Goal: Complete application form

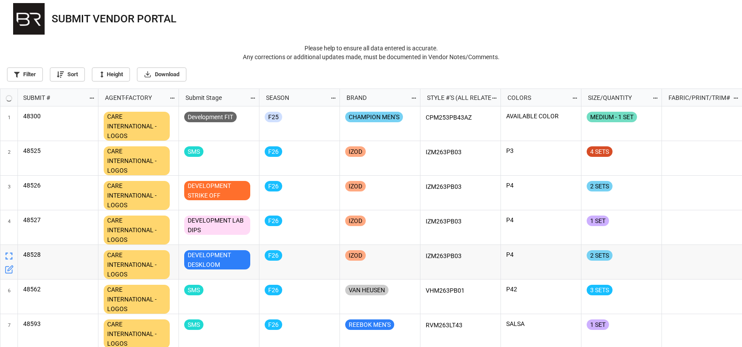
scroll to position [253, 737]
click at [665, 210] on div "grid" at bounding box center [702, 227] width 81 height 35
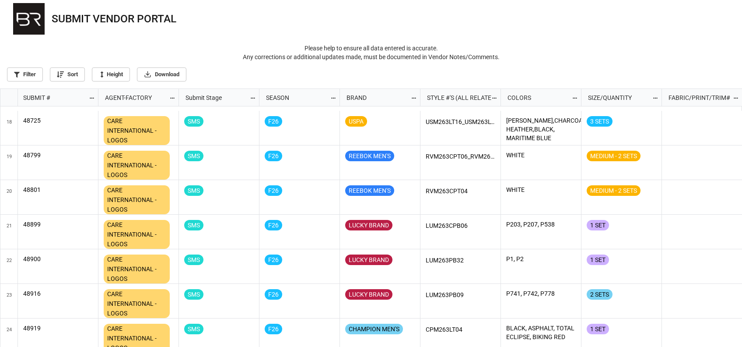
scroll to position [800, 0]
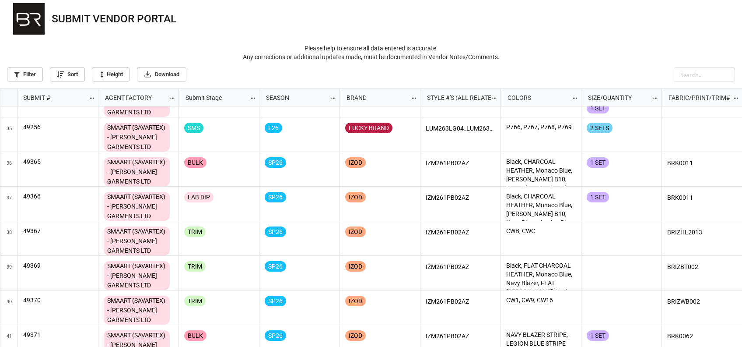
scroll to position [1167, 0]
